Goal: Information Seeking & Learning: Learn about a topic

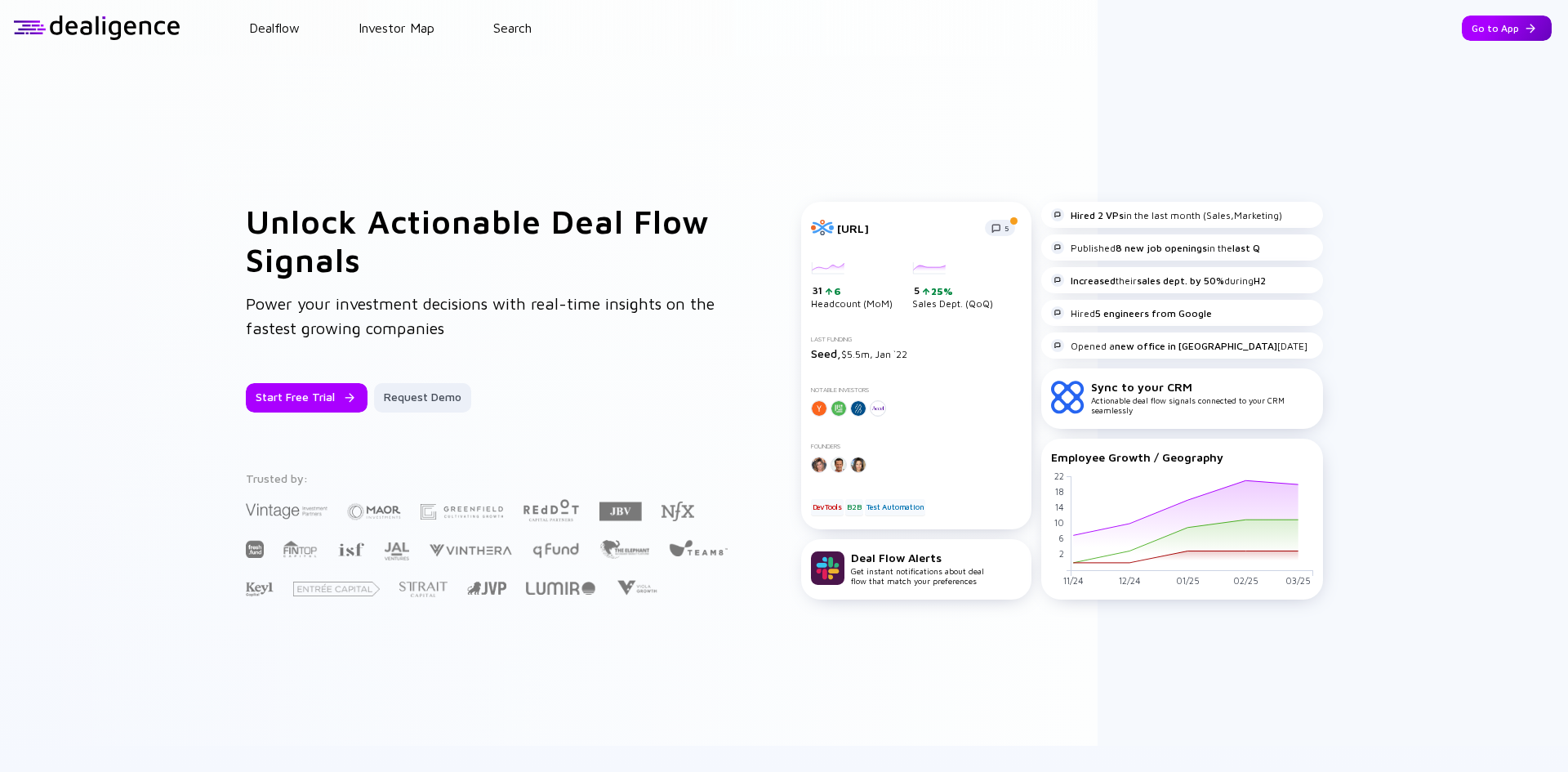
click at [1480, 37] on div "Go to App" at bounding box center [1507, 28] width 90 height 26
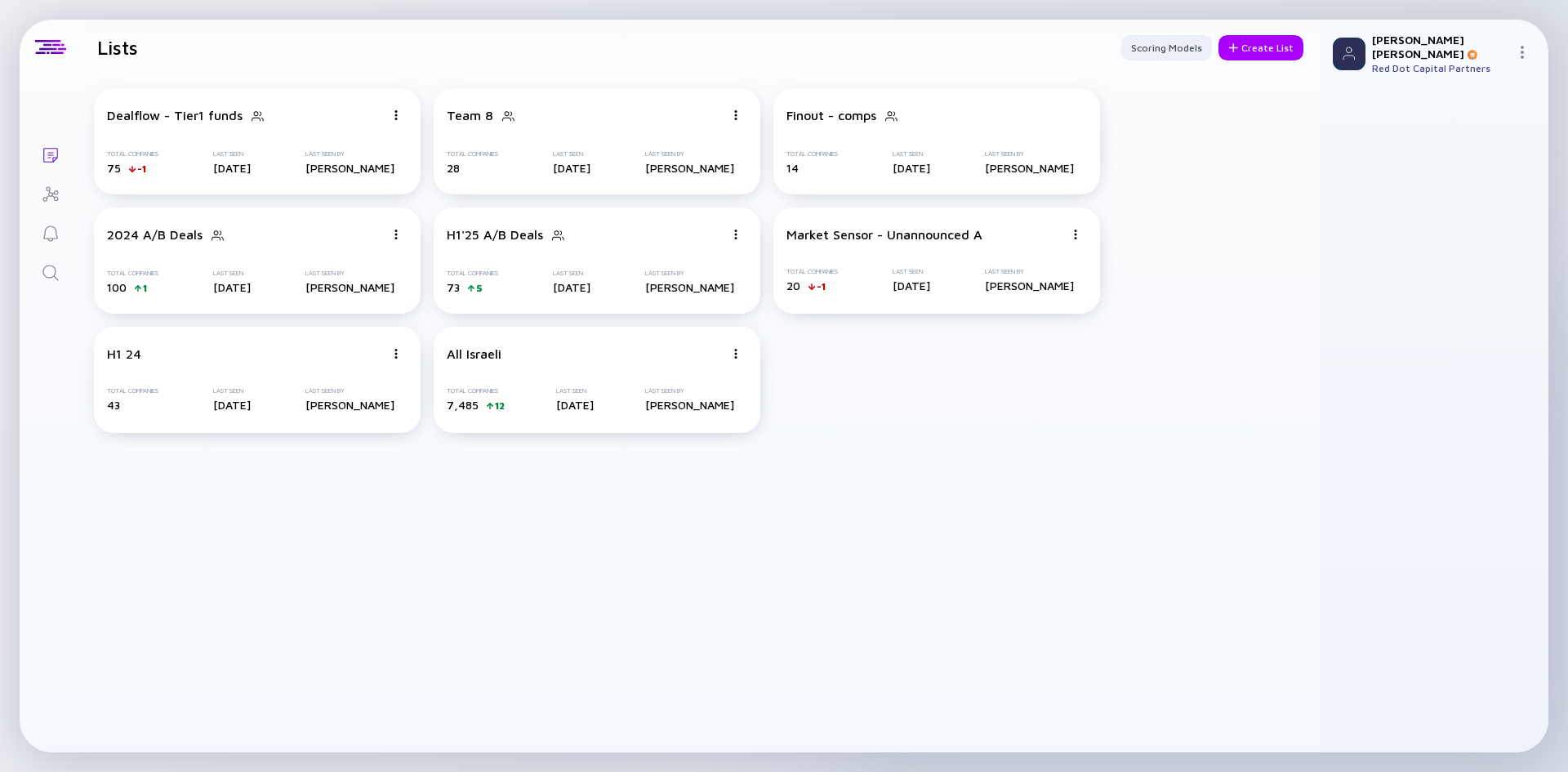
click at [55, 274] on icon "Search" at bounding box center [51, 273] width 20 height 20
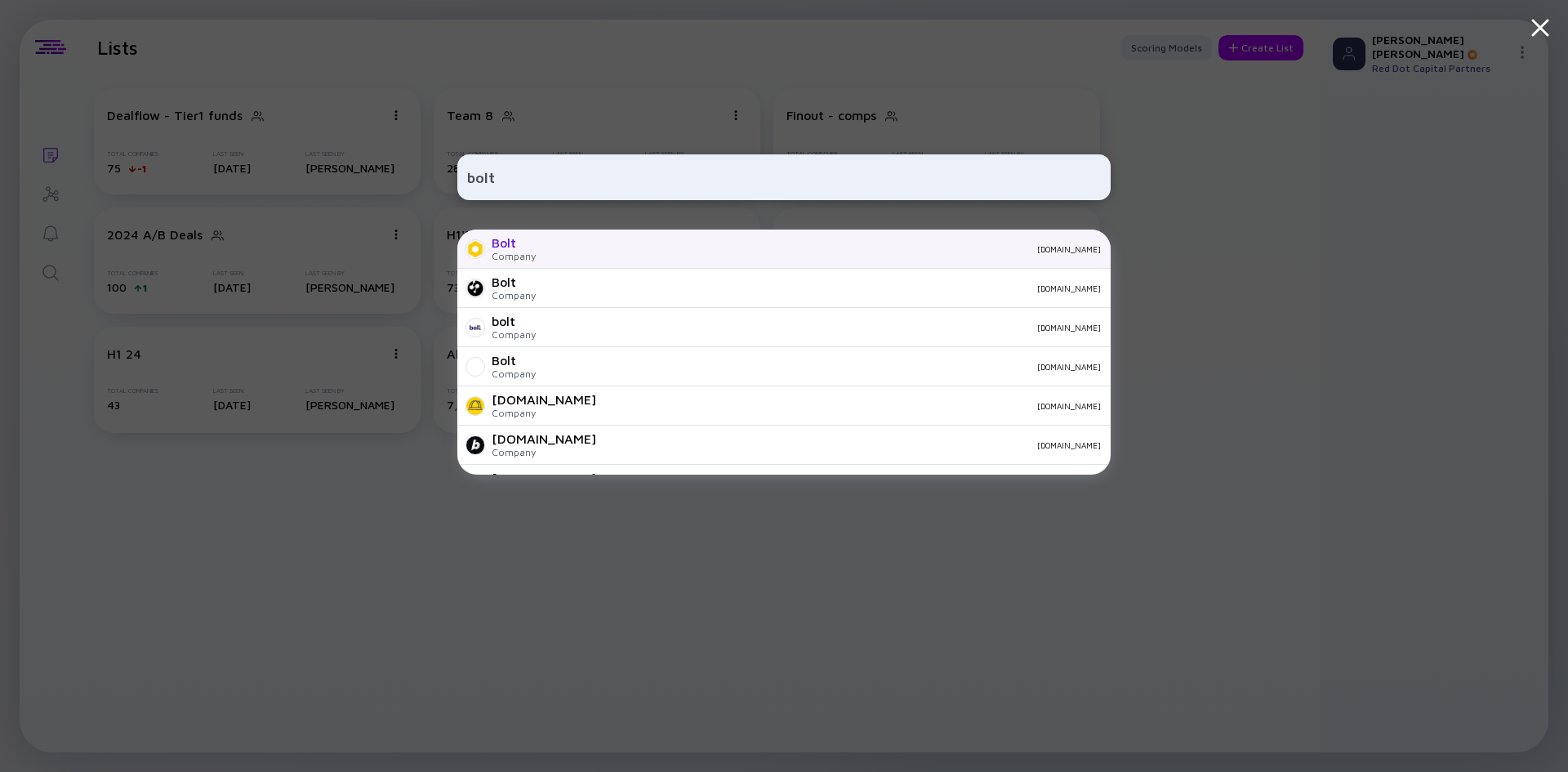
type input "bolt"
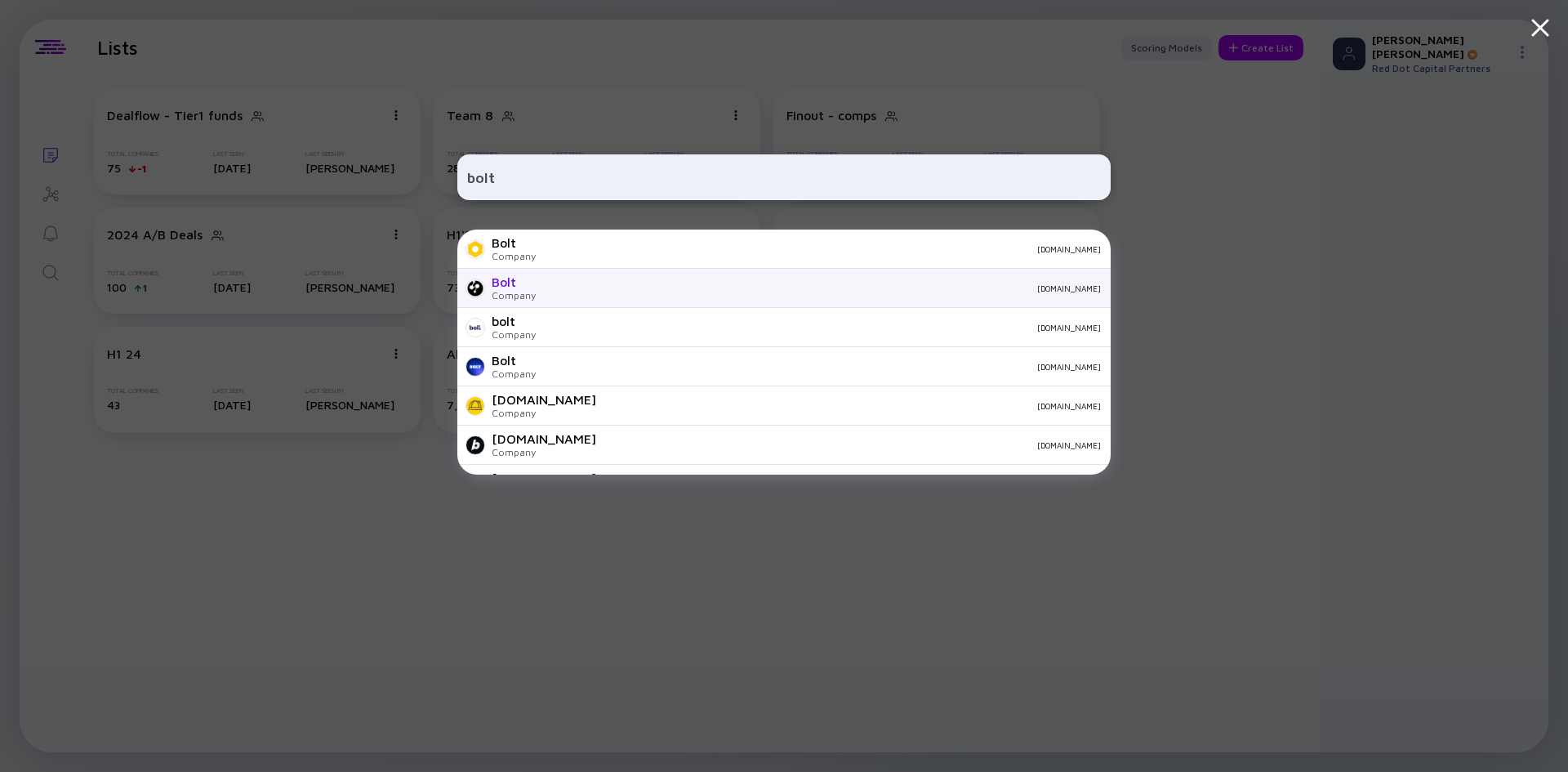
click at [550, 294] on div "Bolt Company [DOMAIN_NAME]" at bounding box center [783, 288] width 653 height 39
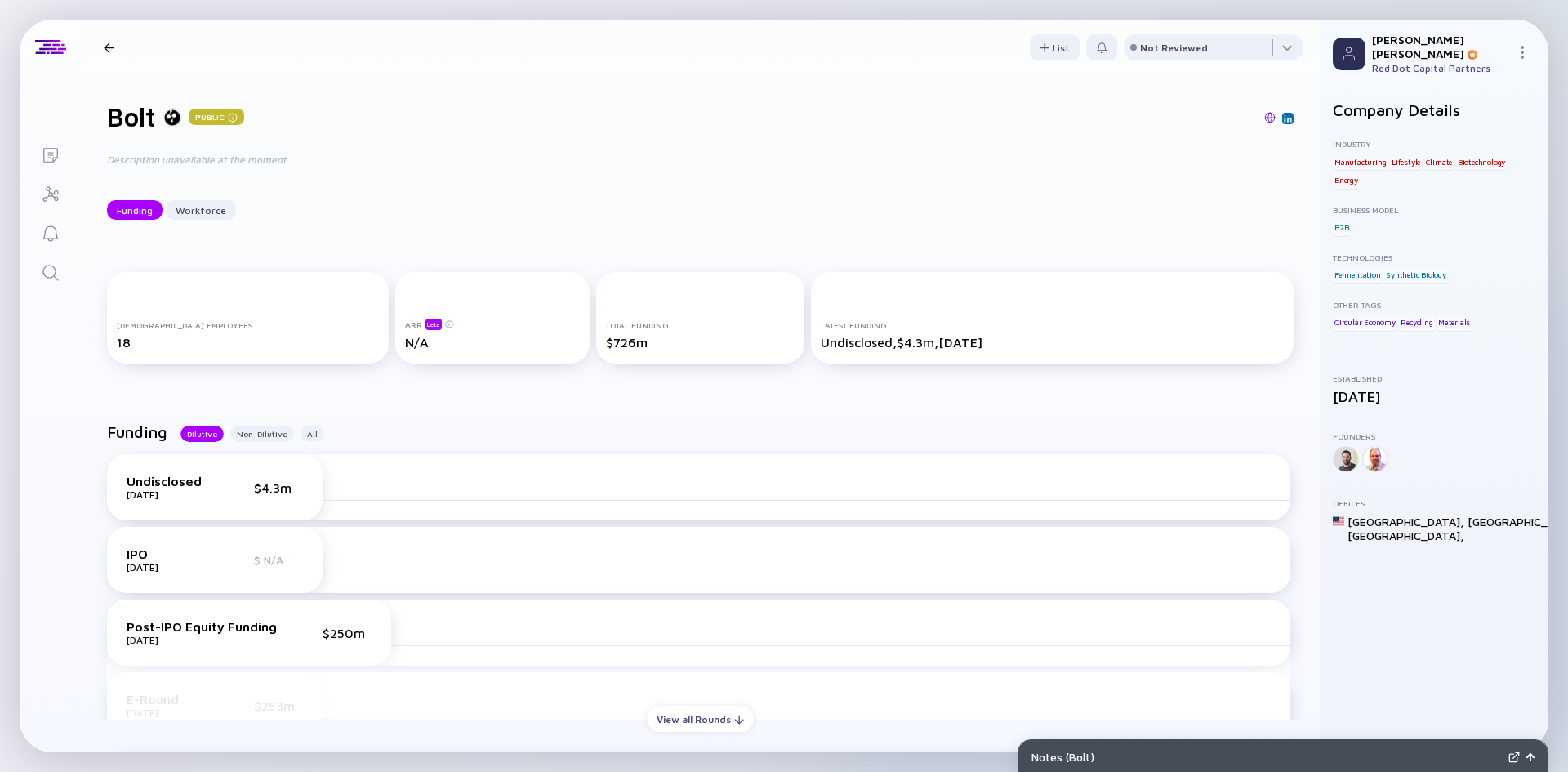
click at [1264, 113] on img at bounding box center [1270, 118] width 12 height 12
click at [46, 265] on icon "Search" at bounding box center [51, 273] width 20 height 20
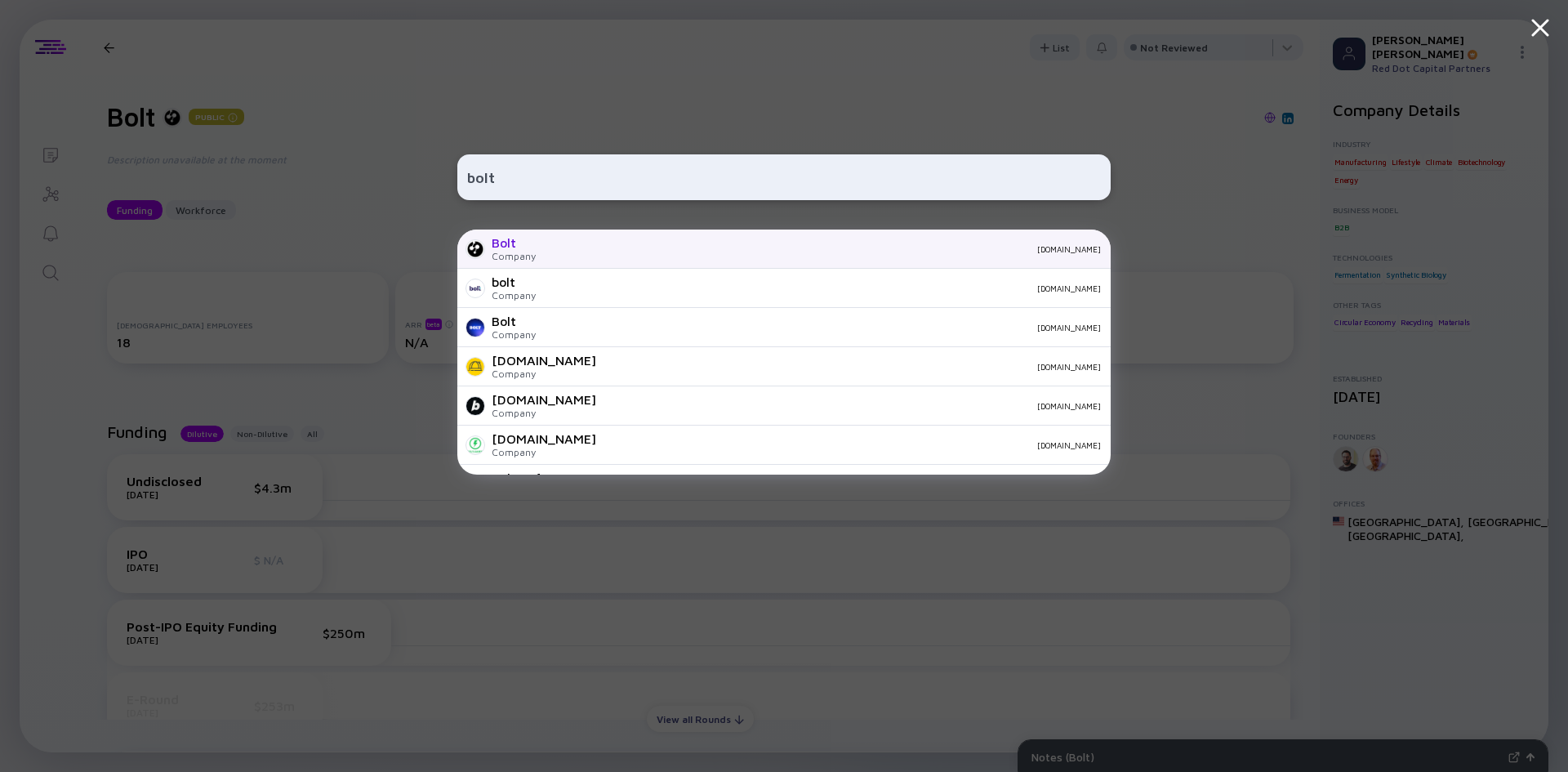
scroll to position [79, 0]
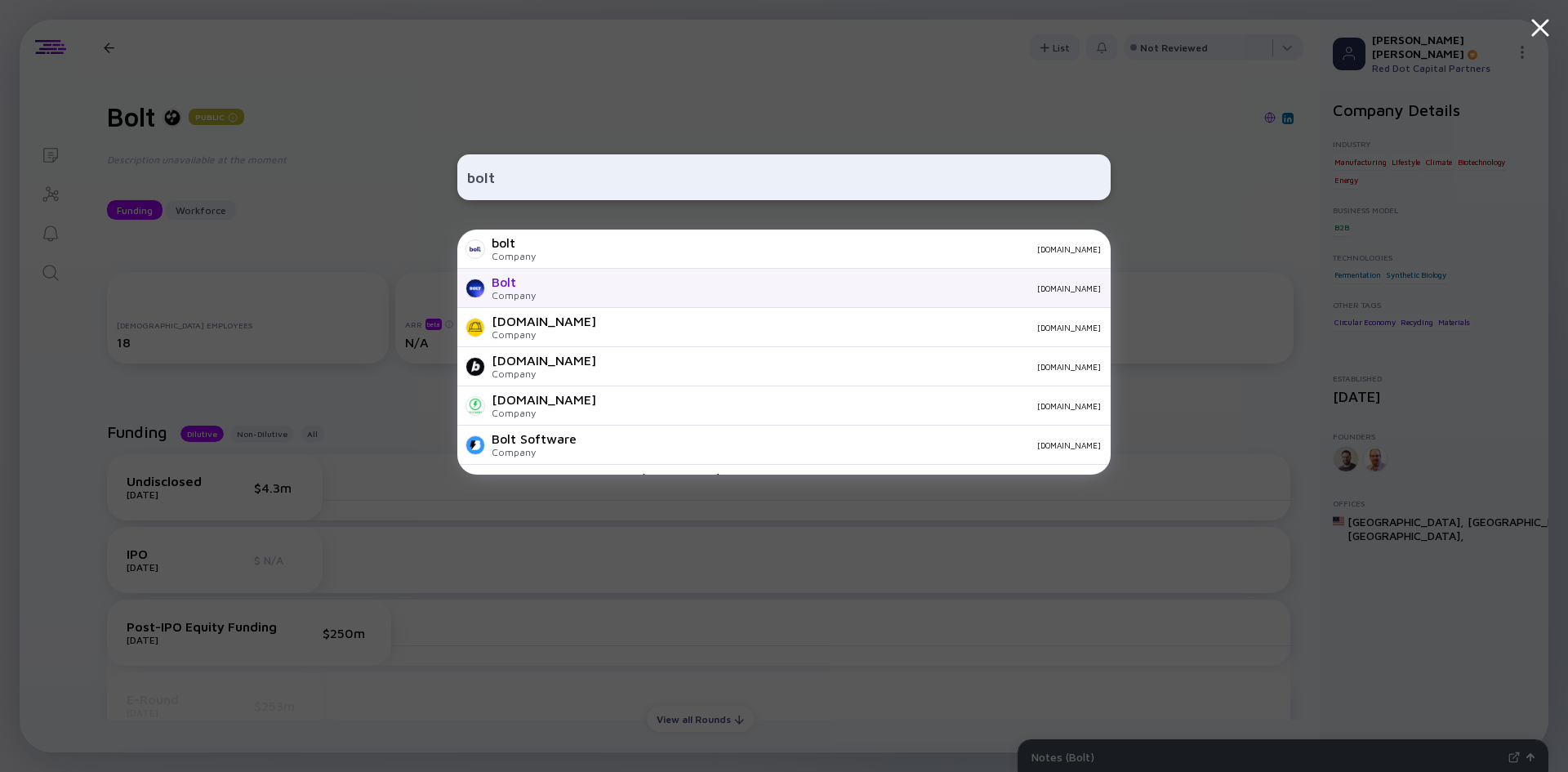
type input "bolt"
click at [494, 282] on div "Bolt" at bounding box center [513, 282] width 44 height 15
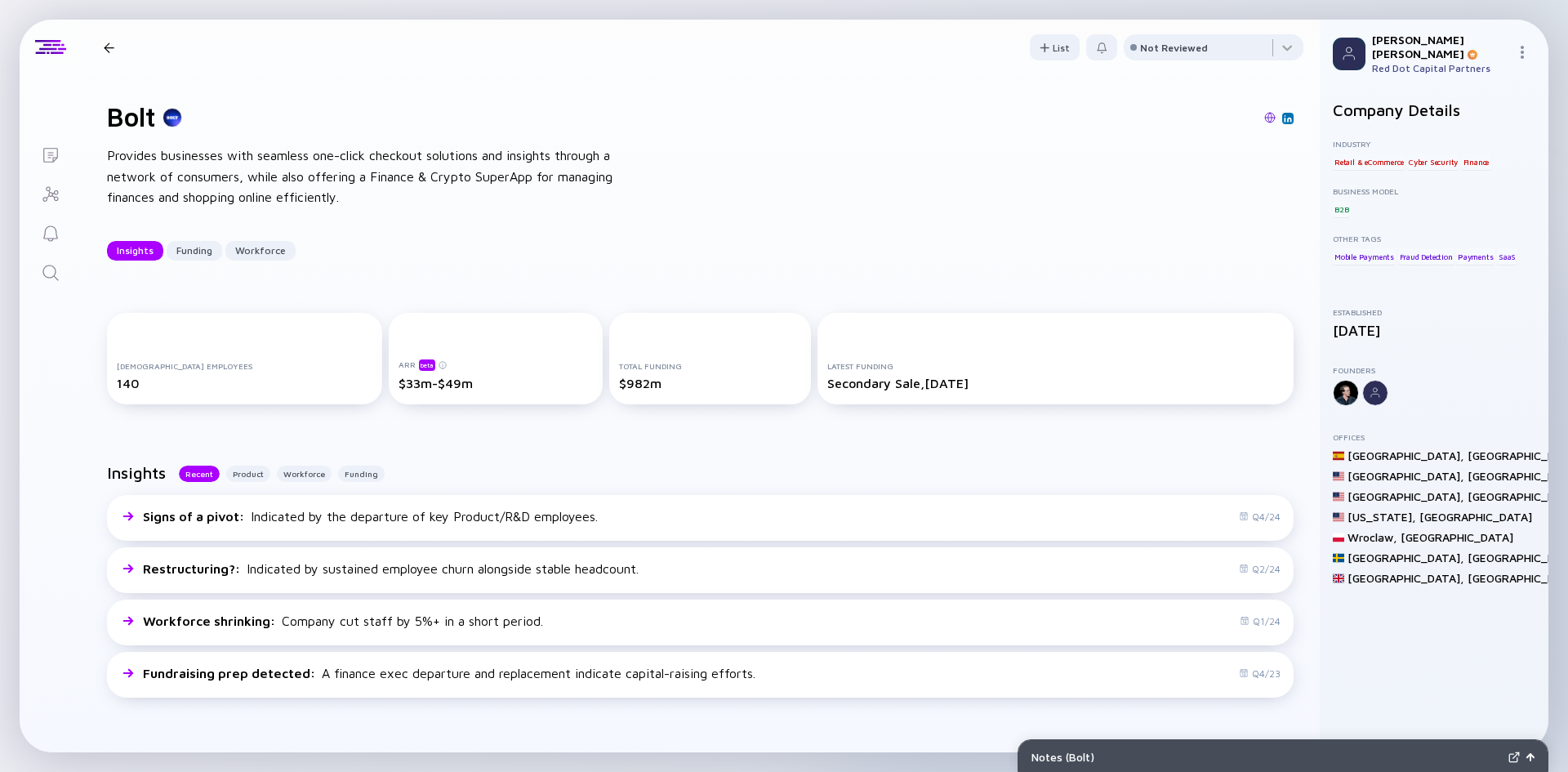
click at [47, 266] on icon "Search" at bounding box center [50, 273] width 16 height 16
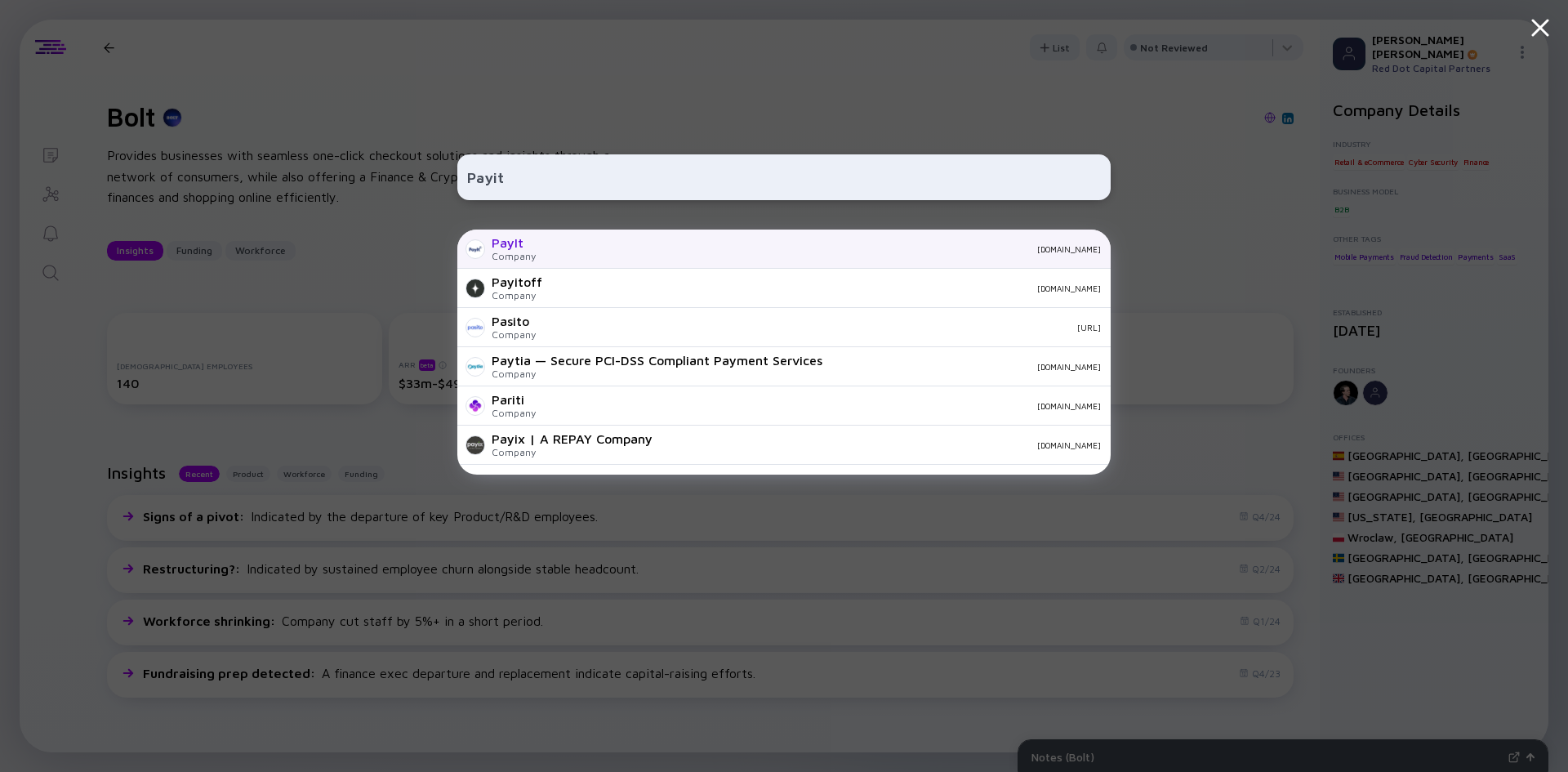
type input "Payit"
click at [560, 253] on div "[DOMAIN_NAME]" at bounding box center [825, 249] width 552 height 10
